Goal: Navigation & Orientation: Go to known website

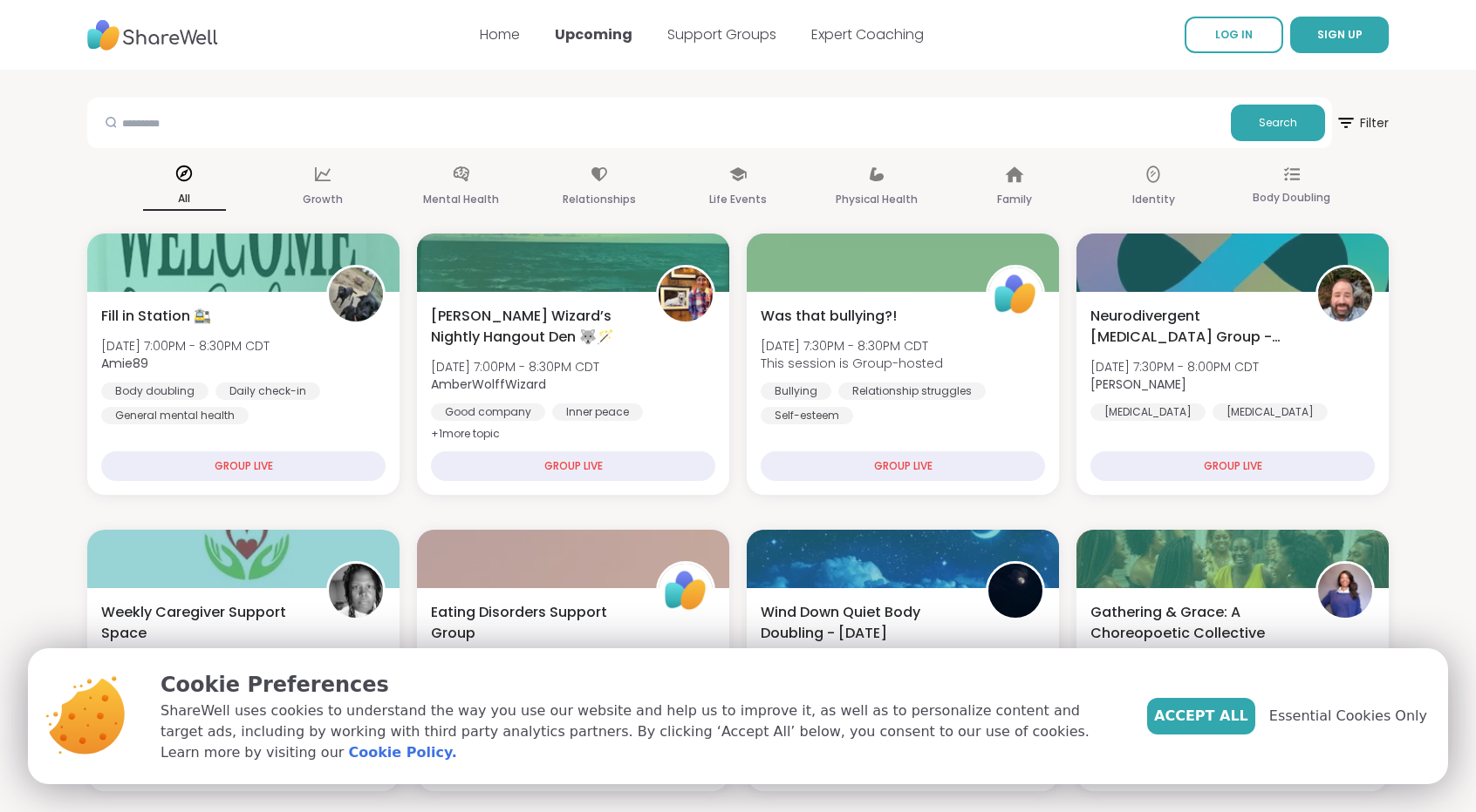
click at [1268, 40] on link "LOG IN" at bounding box center [1234, 35] width 99 height 37
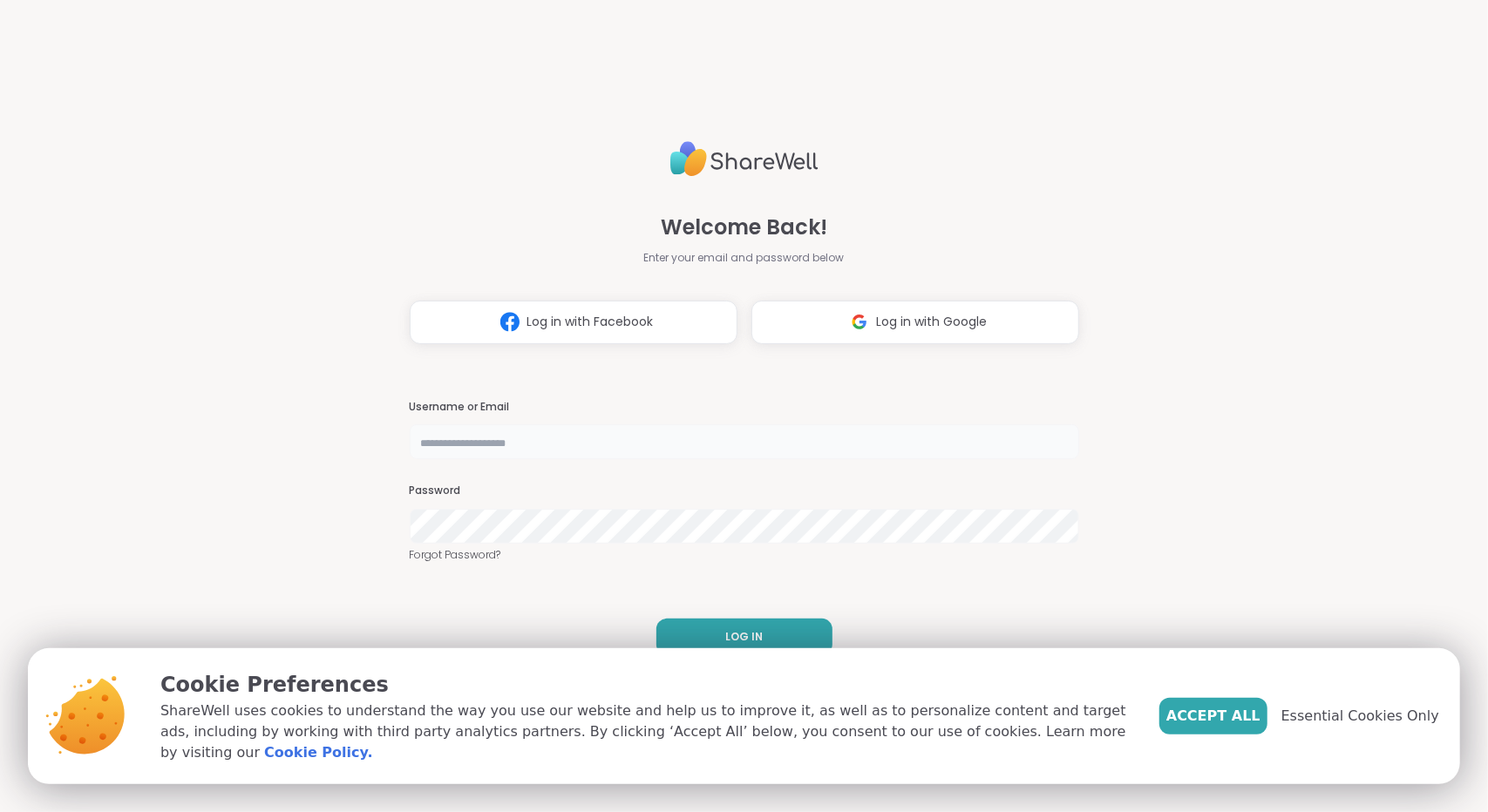
type input "**********"
click at [711, 629] on button "LOG IN" at bounding box center [744, 637] width 176 height 37
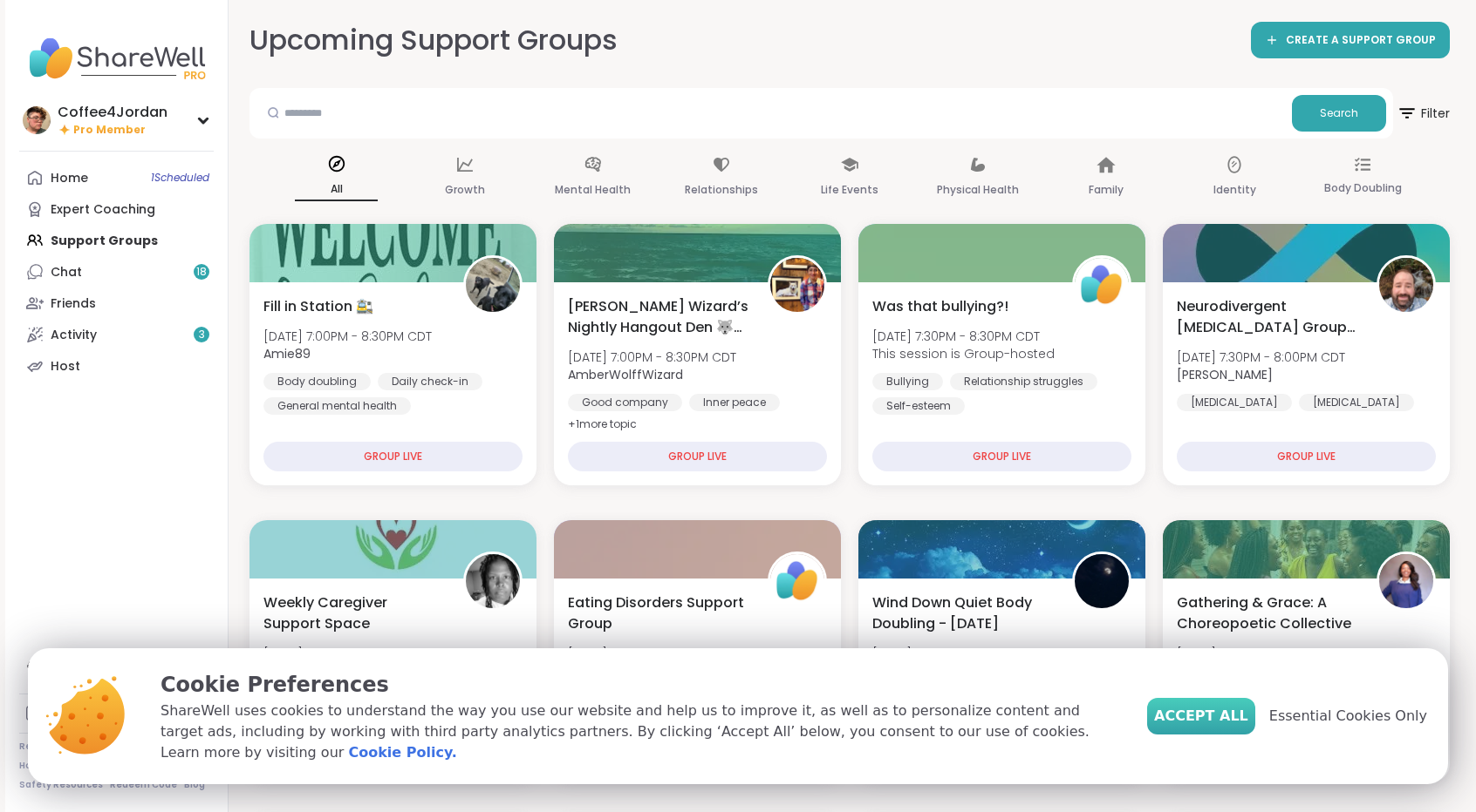
click at [1238, 727] on span "Accept All" at bounding box center [1200, 716] width 94 height 21
